Goal: Task Accomplishment & Management: Complete application form

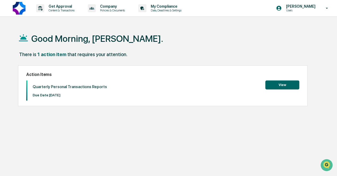
click at [280, 88] on button "View" at bounding box center [282, 85] width 34 height 9
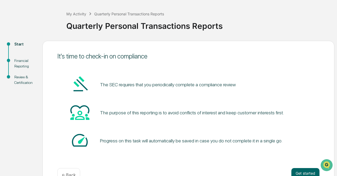
scroll to position [37, 0]
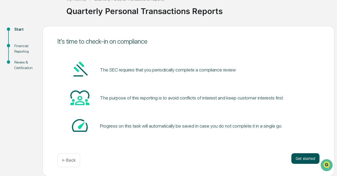
click at [301, 160] on button "Get started" at bounding box center [305, 159] width 28 height 11
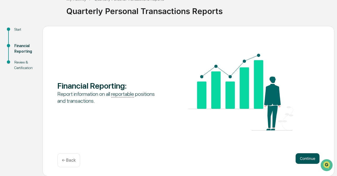
click at [304, 158] on button "Continue" at bounding box center [307, 159] width 24 height 11
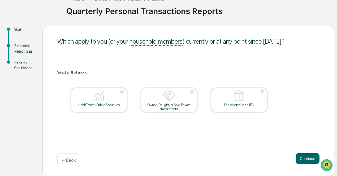
click at [113, 104] on div "Held/Traded Public Securities" at bounding box center [99, 105] width 48 height 4
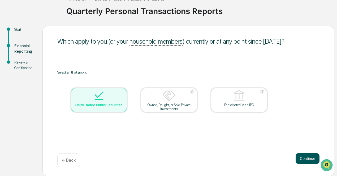
click at [307, 158] on button "Continue" at bounding box center [307, 159] width 24 height 11
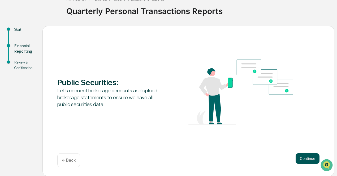
click at [300, 157] on button "Continue" at bounding box center [307, 159] width 24 height 11
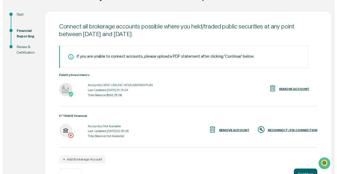
scroll to position [69, 0]
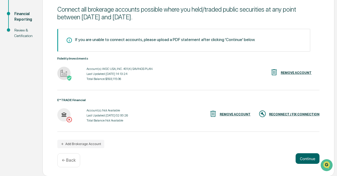
click at [307, 112] on div "RECONNECT / FIX CONNECTION" at bounding box center [288, 114] width 61 height 9
click at [307, 156] on button "Continue" at bounding box center [307, 159] width 24 height 11
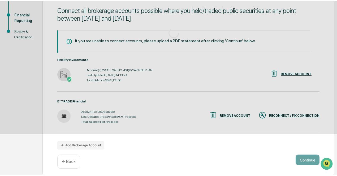
scroll to position [37, 0]
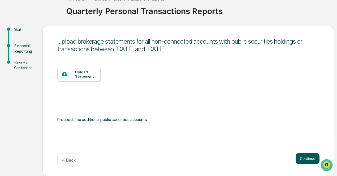
click at [304, 156] on button "Continue" at bounding box center [307, 159] width 24 height 11
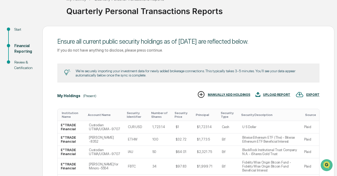
scroll to position [158, 0]
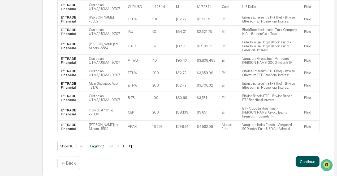
click at [307, 158] on button "Continue" at bounding box center [307, 161] width 24 height 11
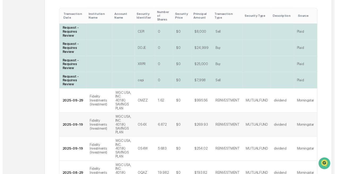
scroll to position [252, 0]
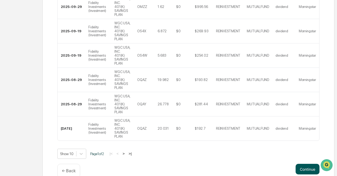
click at [309, 164] on button "Continue" at bounding box center [307, 169] width 24 height 11
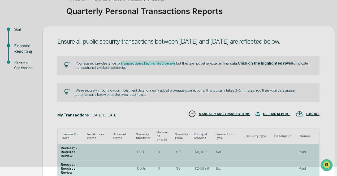
scroll to position [54, 0]
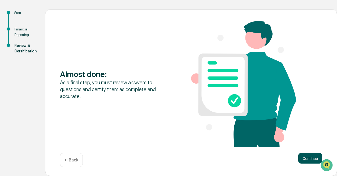
click at [305, 157] on button "Continue" at bounding box center [310, 158] width 24 height 11
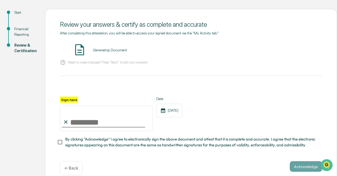
click at [72, 124] on input "Sign here" at bounding box center [106, 118] width 93 height 25
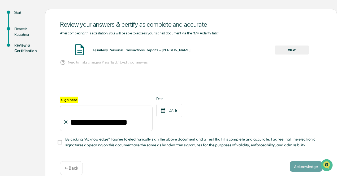
type input "**********"
click at [299, 165] on button "Acknowledge" at bounding box center [306, 166] width 32 height 11
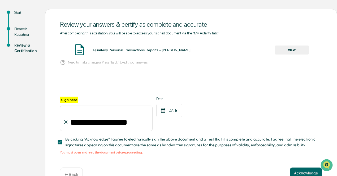
scroll to position [71, 0]
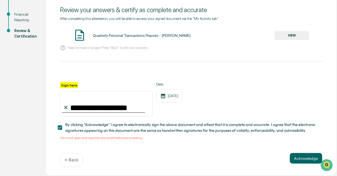
click at [282, 32] on button "VIEW" at bounding box center [291, 35] width 34 height 9
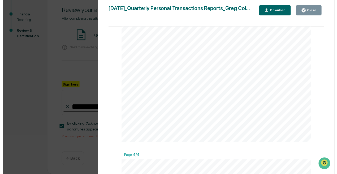
scroll to position [742, 0]
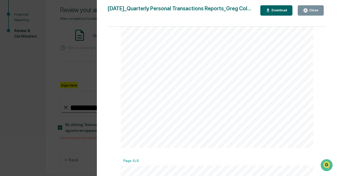
click at [312, 8] on div "Close" at bounding box center [310, 10] width 15 height 5
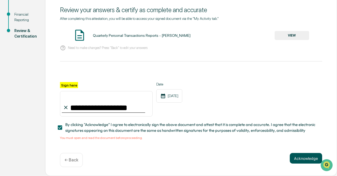
click at [304, 158] on button "Acknowledge" at bounding box center [306, 158] width 32 height 11
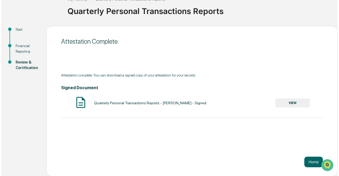
scroll to position [0, 0]
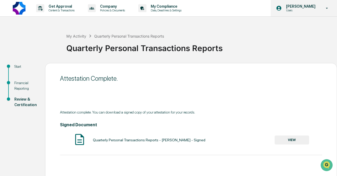
click at [328, 7] on icon at bounding box center [326, 8] width 9 height 5
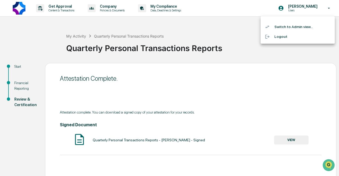
click at [283, 36] on li "Logout" at bounding box center [298, 37] width 74 height 10
